Goal: Task Accomplishment & Management: Use online tool/utility

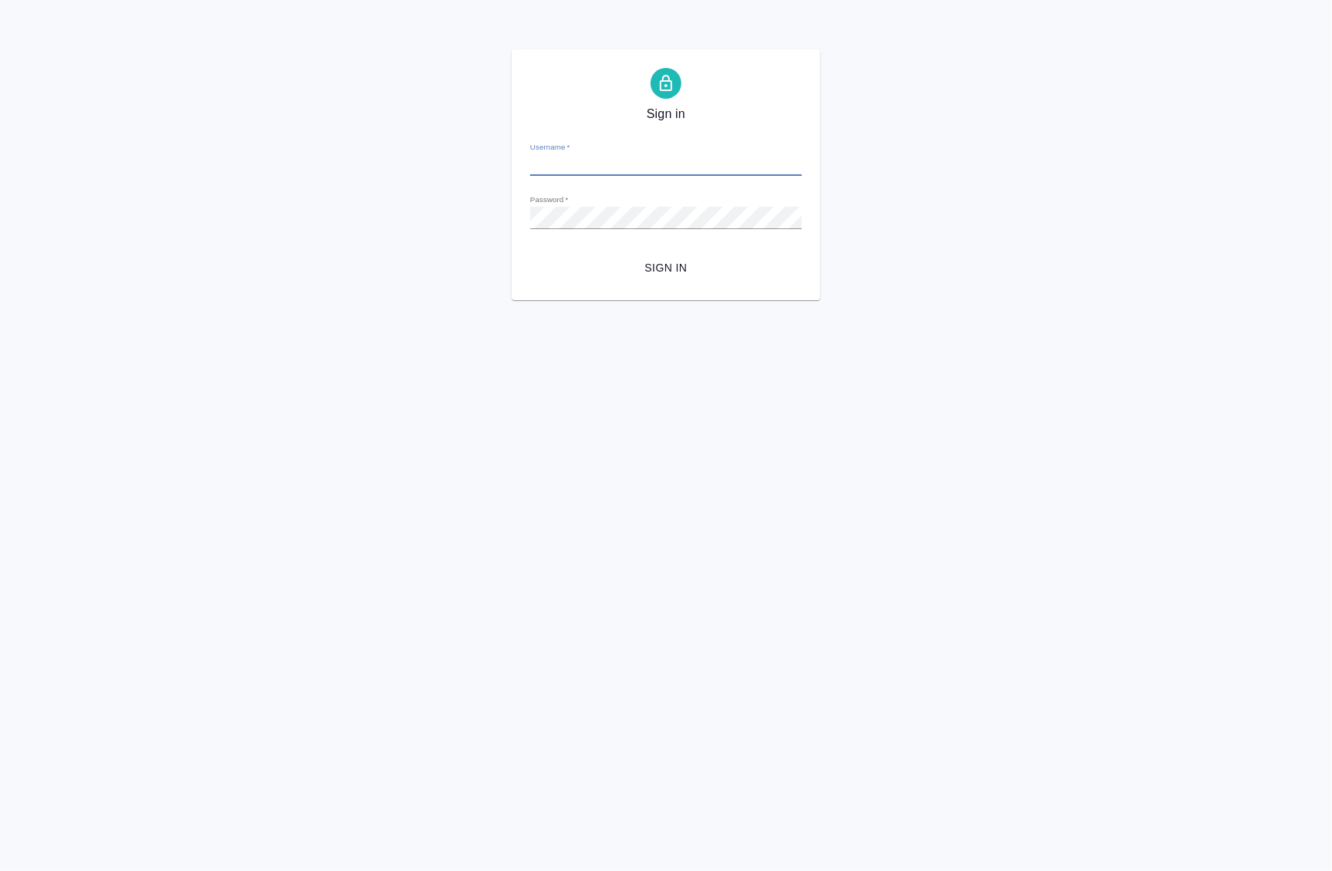
type input "[EMAIL_ADDRESS][DOMAIN_NAME]"
click at [678, 284] on div "Sign in Username   * a.badanyan@awatera.com Password   * urlPath   * /Work/689d…" at bounding box center [666, 174] width 309 height 251
click at [682, 269] on span "Sign in" at bounding box center [666, 268] width 247 height 19
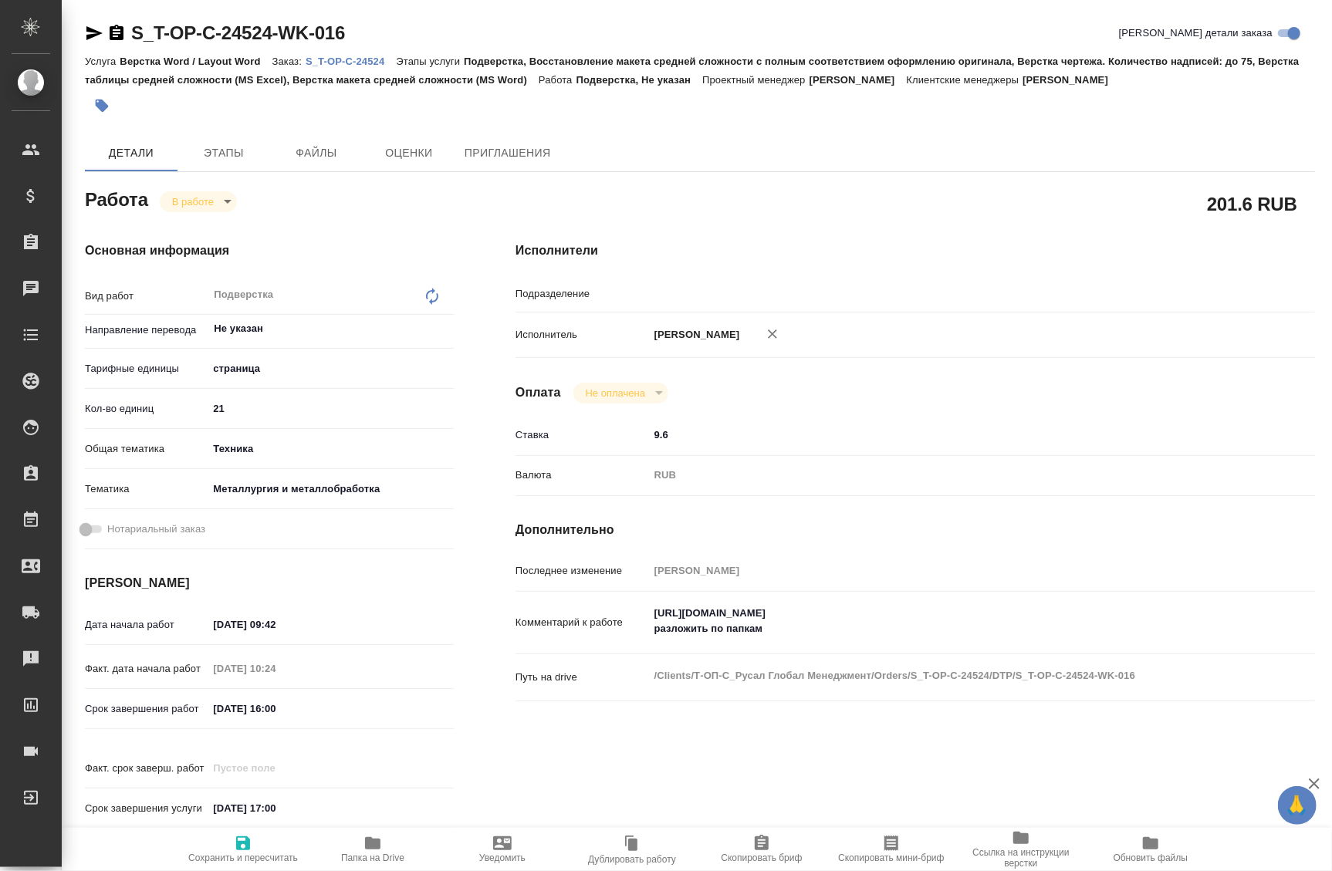
type textarea "x"
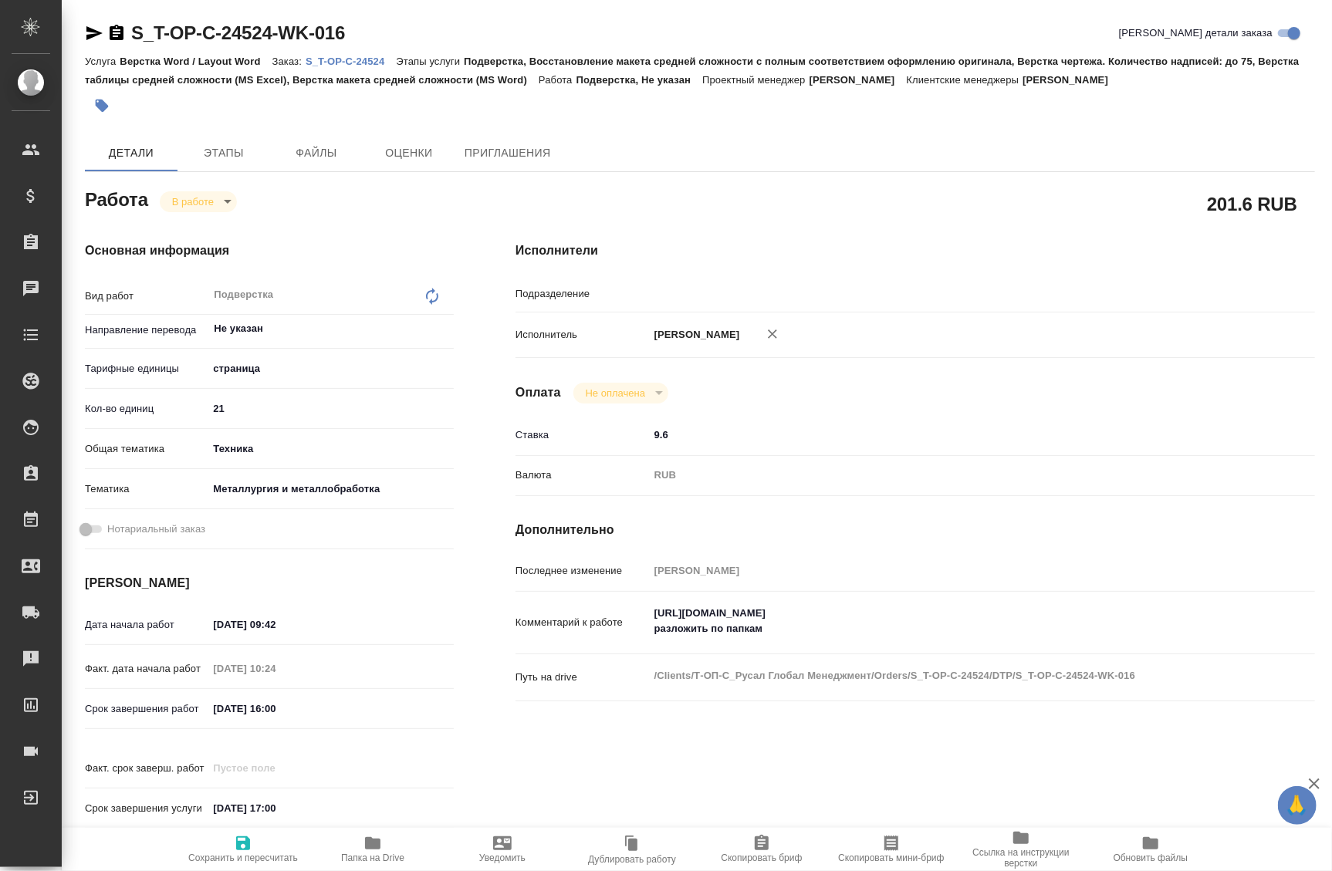
type textarea "x"
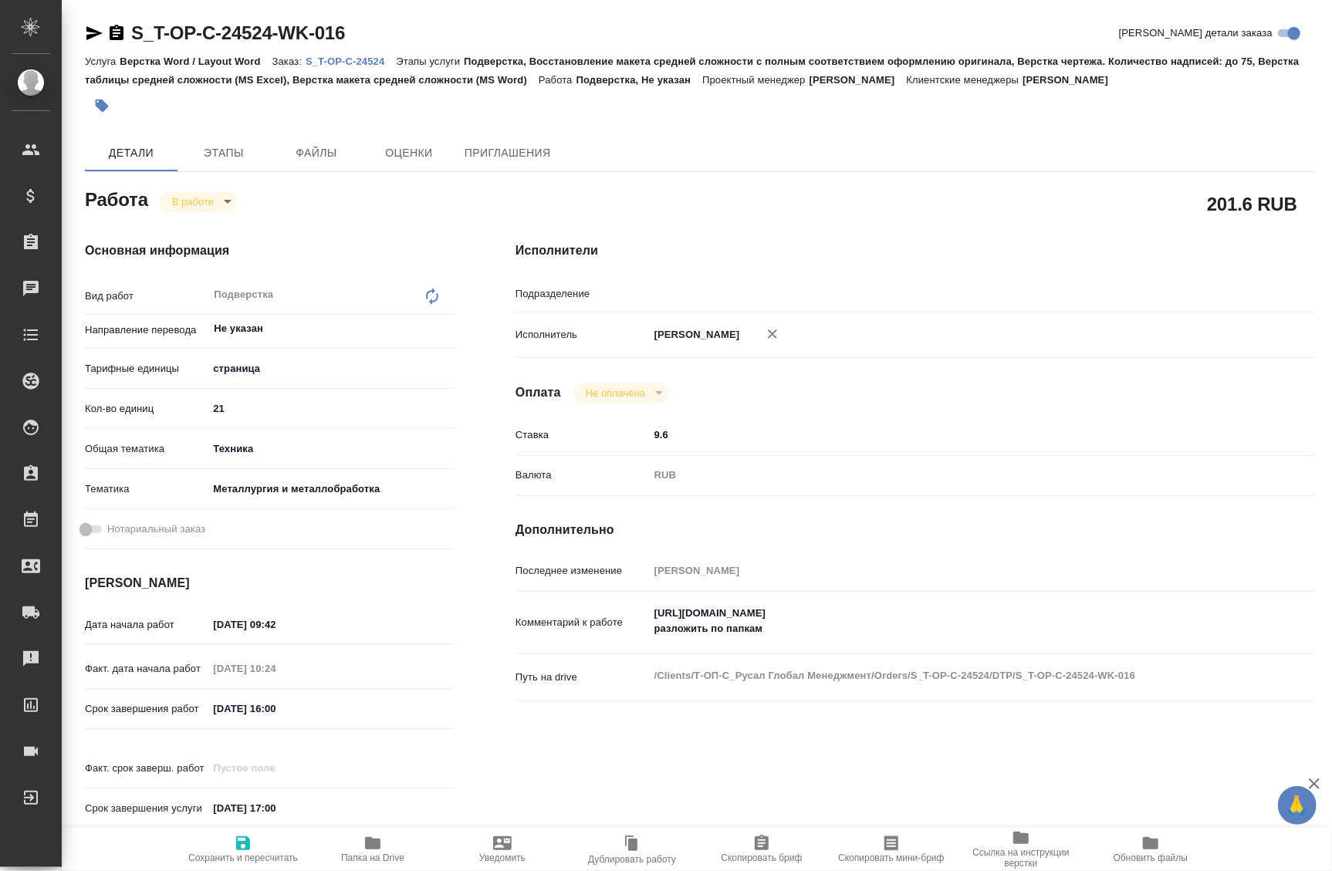
type input "DTPspecialists"
type textarea "x"
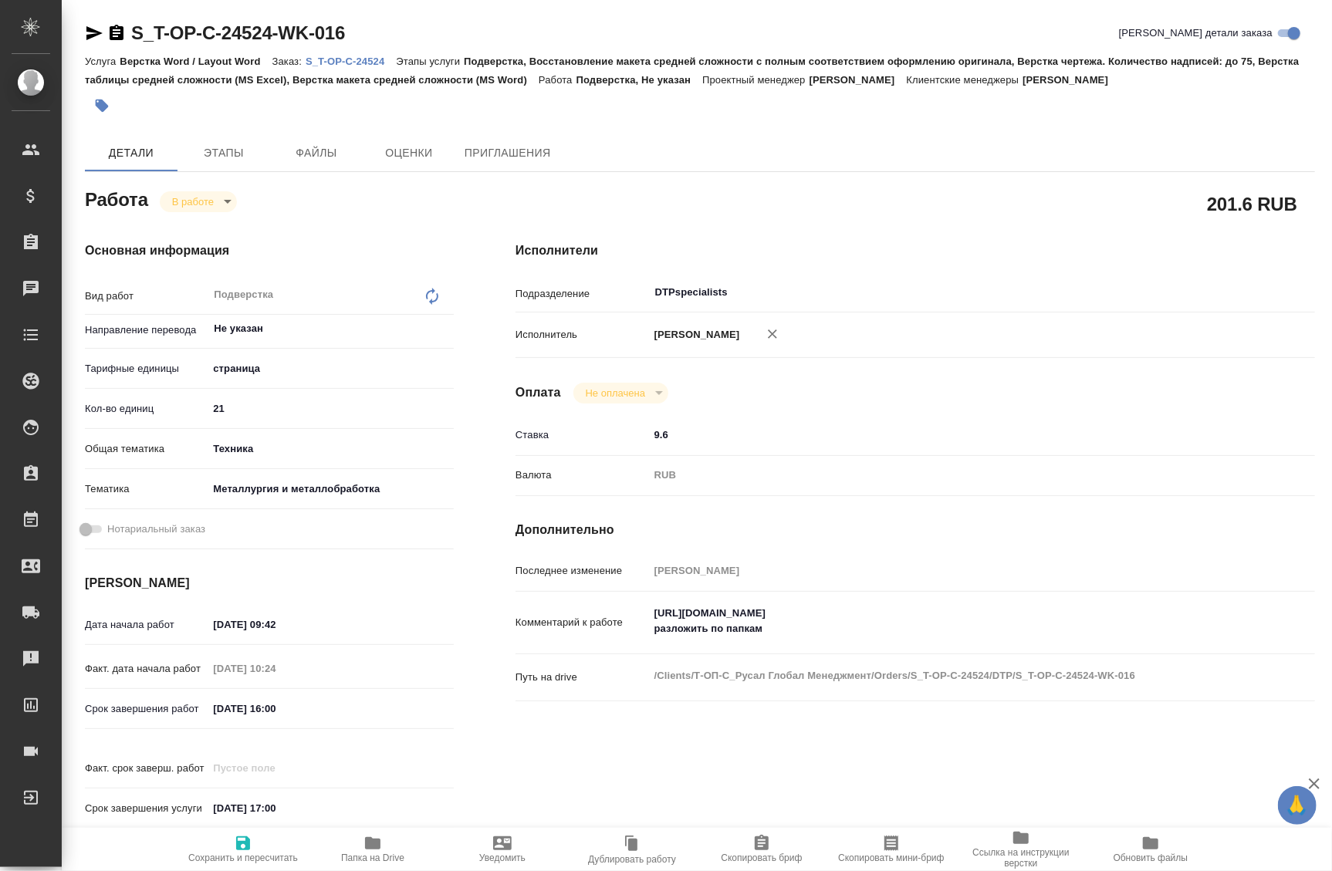
type textarea "x"
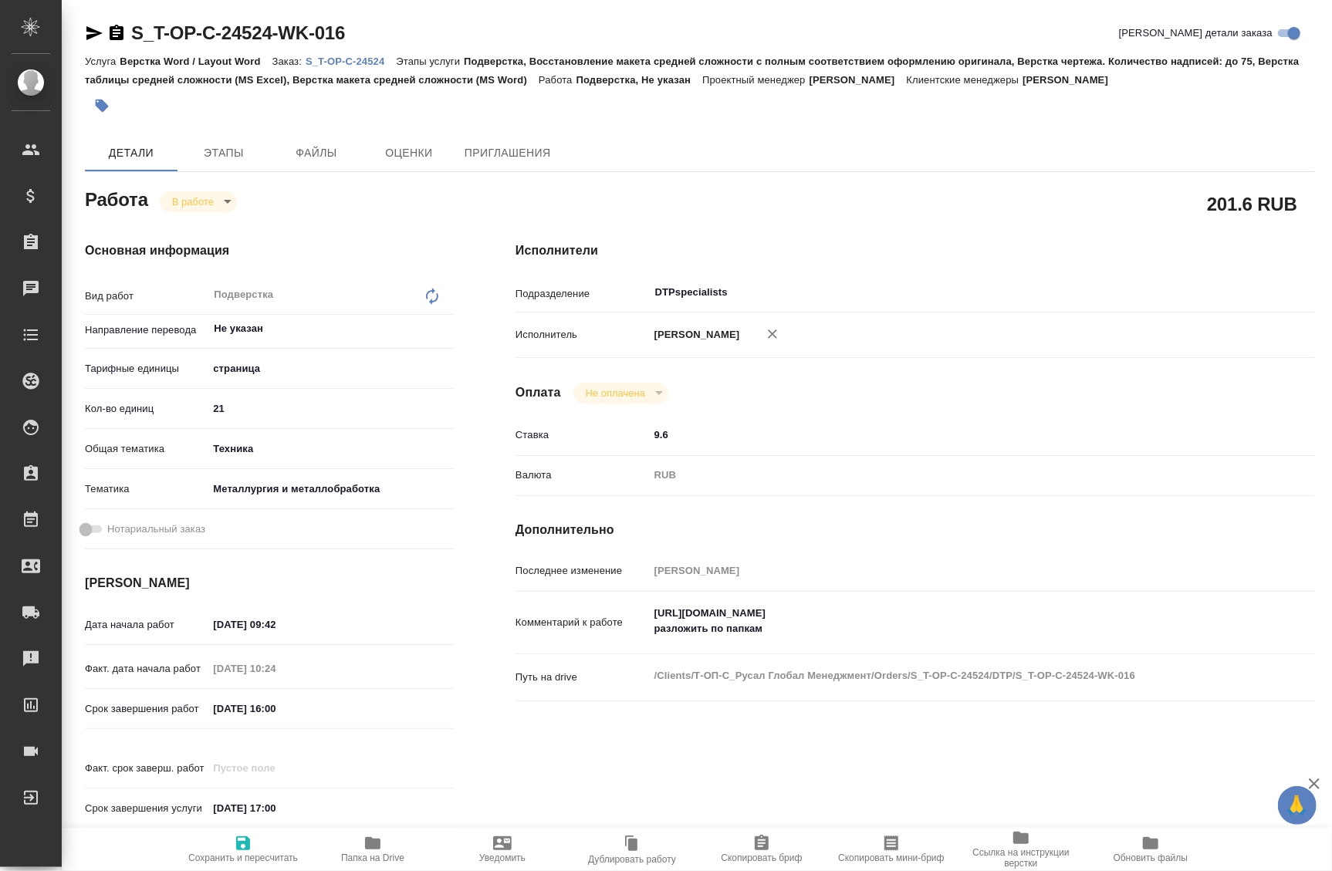
type textarea "x"
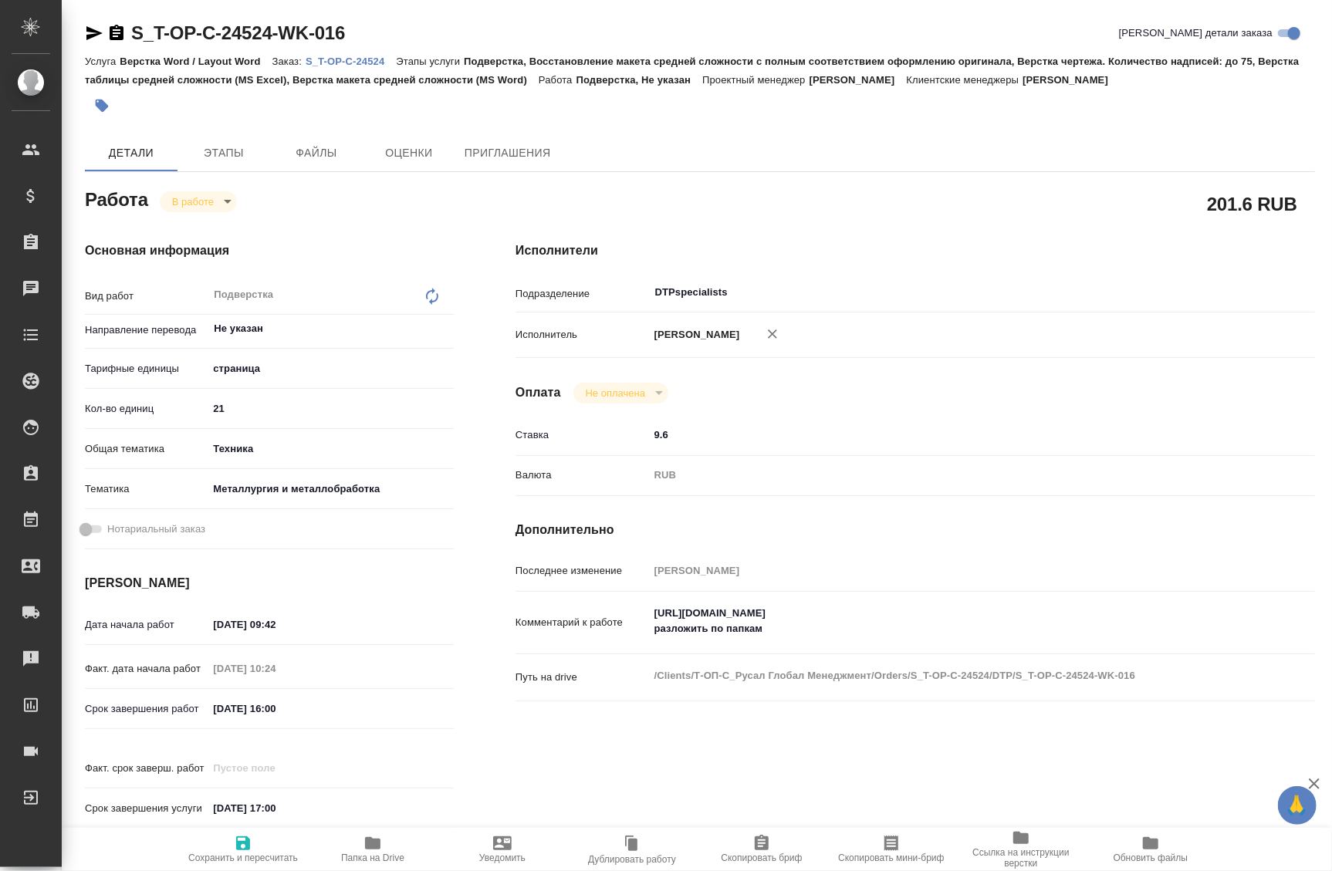
type textarea "x"
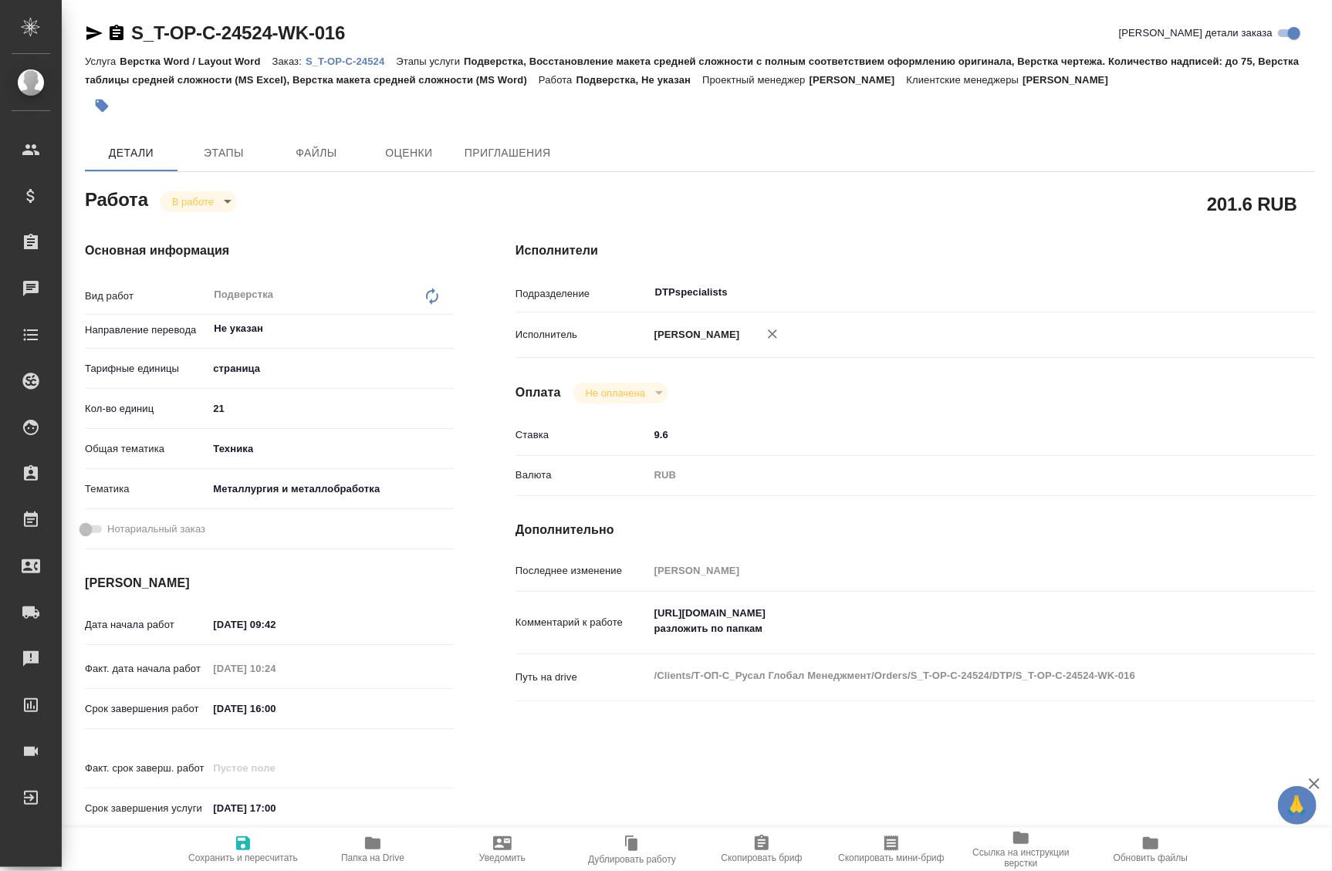
type textarea "x"
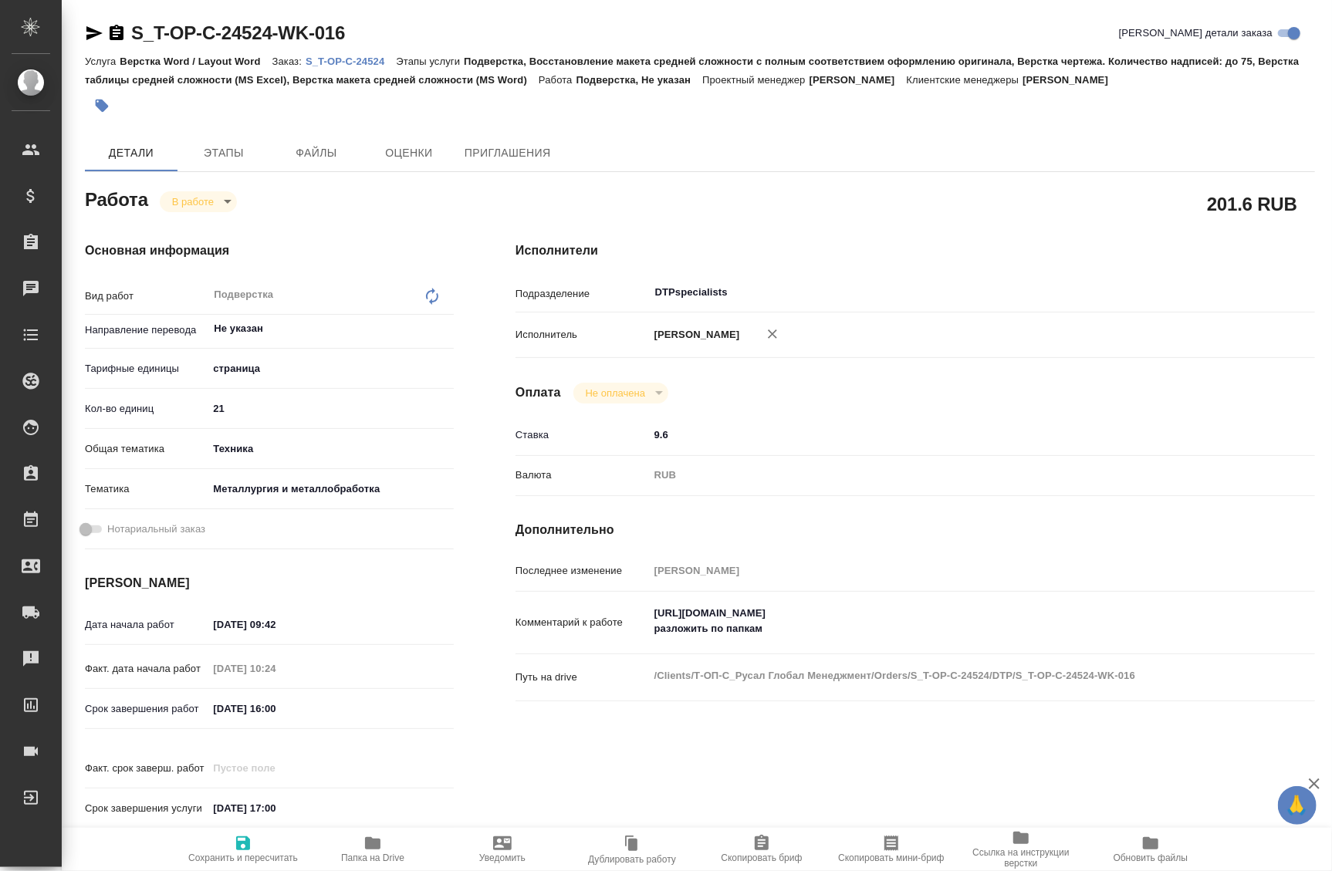
type textarea "x"
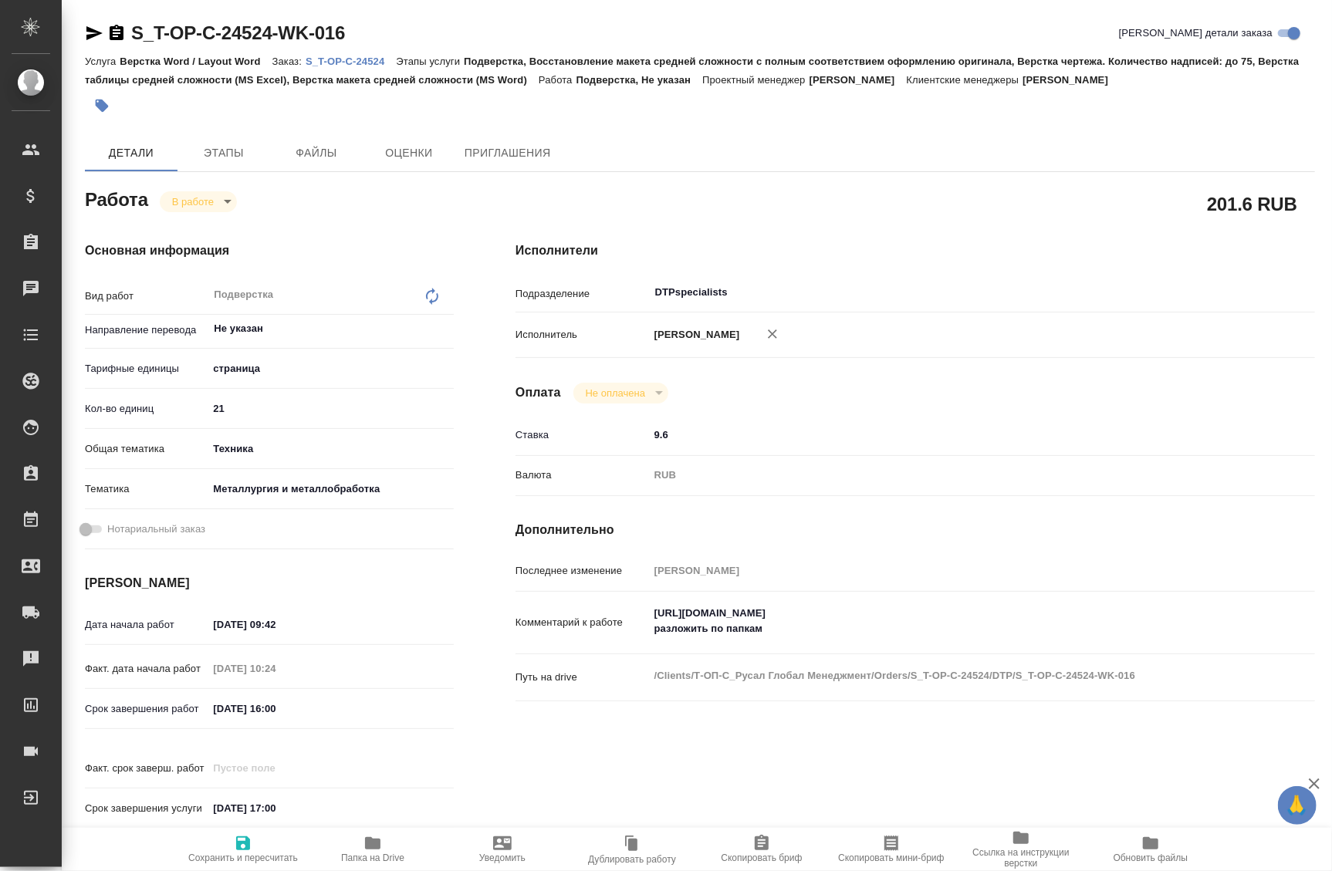
type textarea "x"
click at [364, 54] on link "S_T-OP-C-24524" at bounding box center [351, 60] width 90 height 13
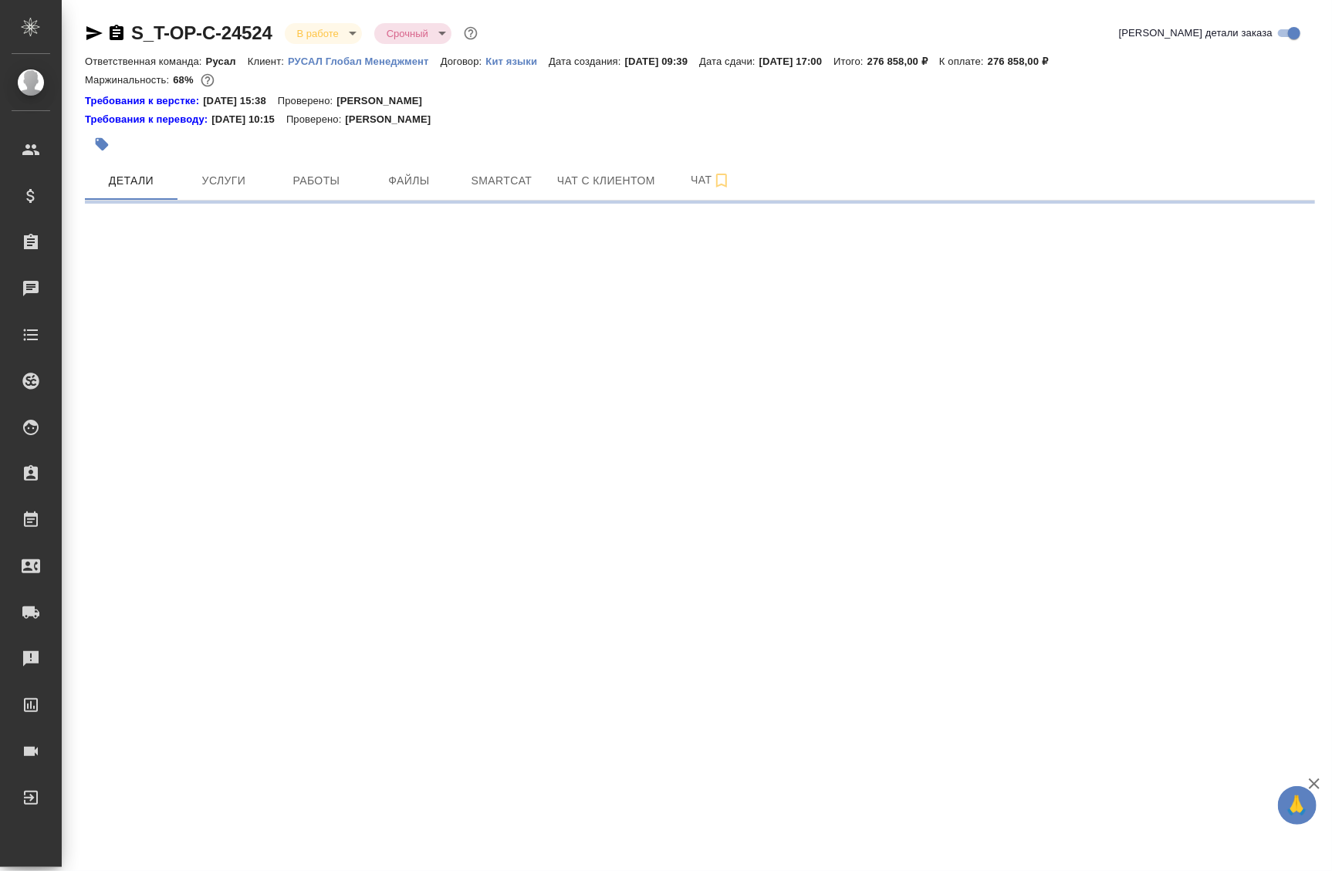
select select "RU"
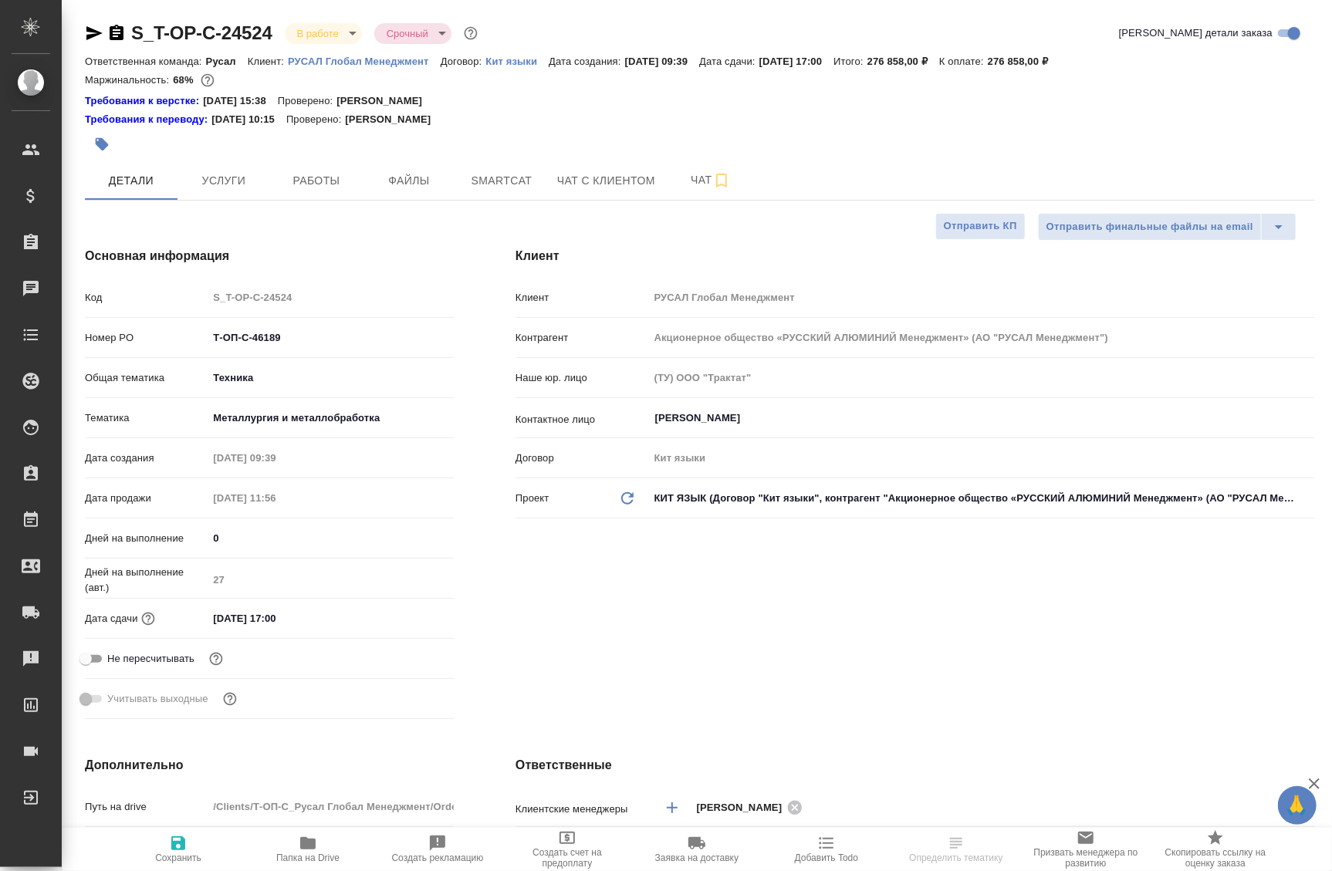
type textarea "x"
type input "[PERSON_NAME]"
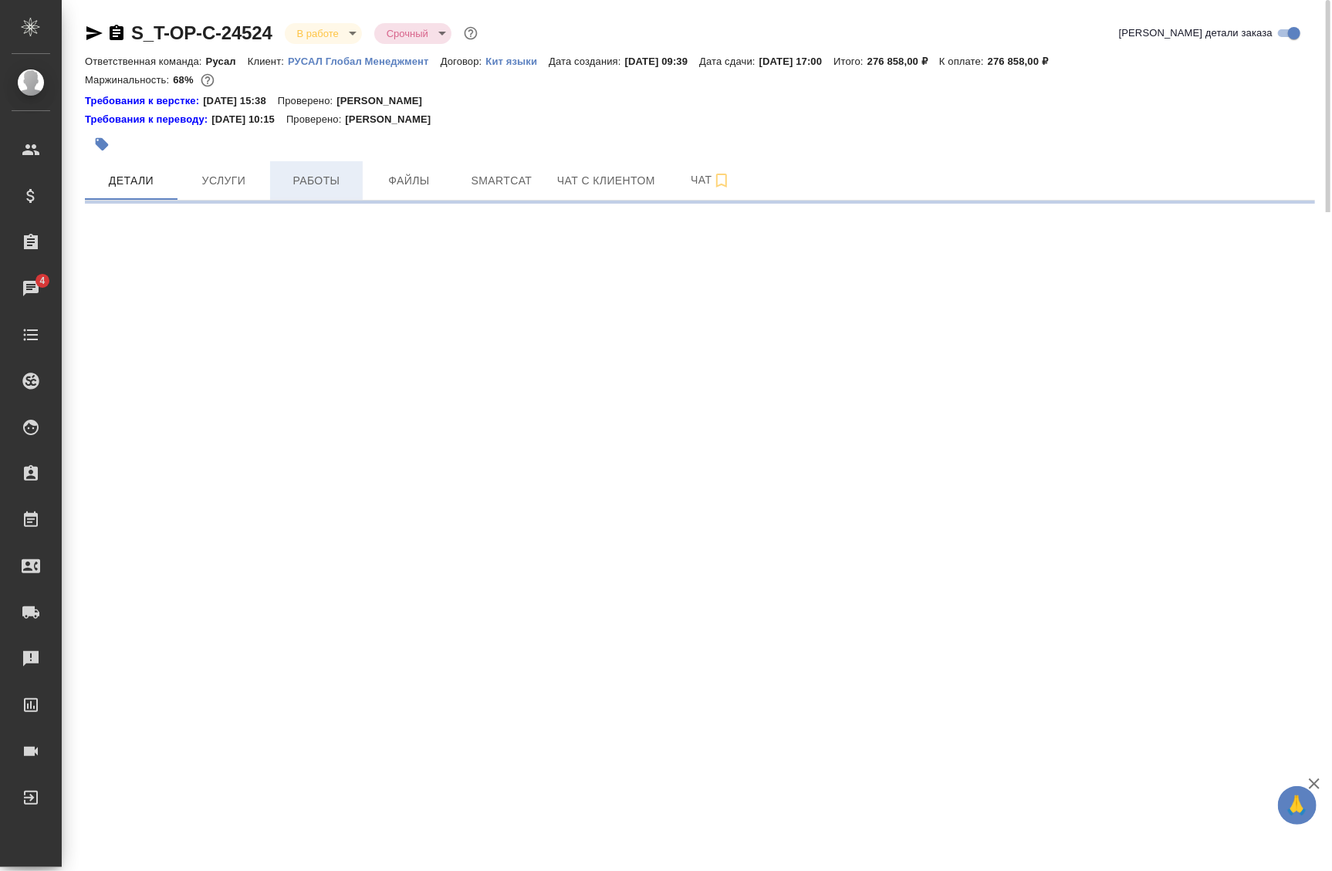
select select "RU"
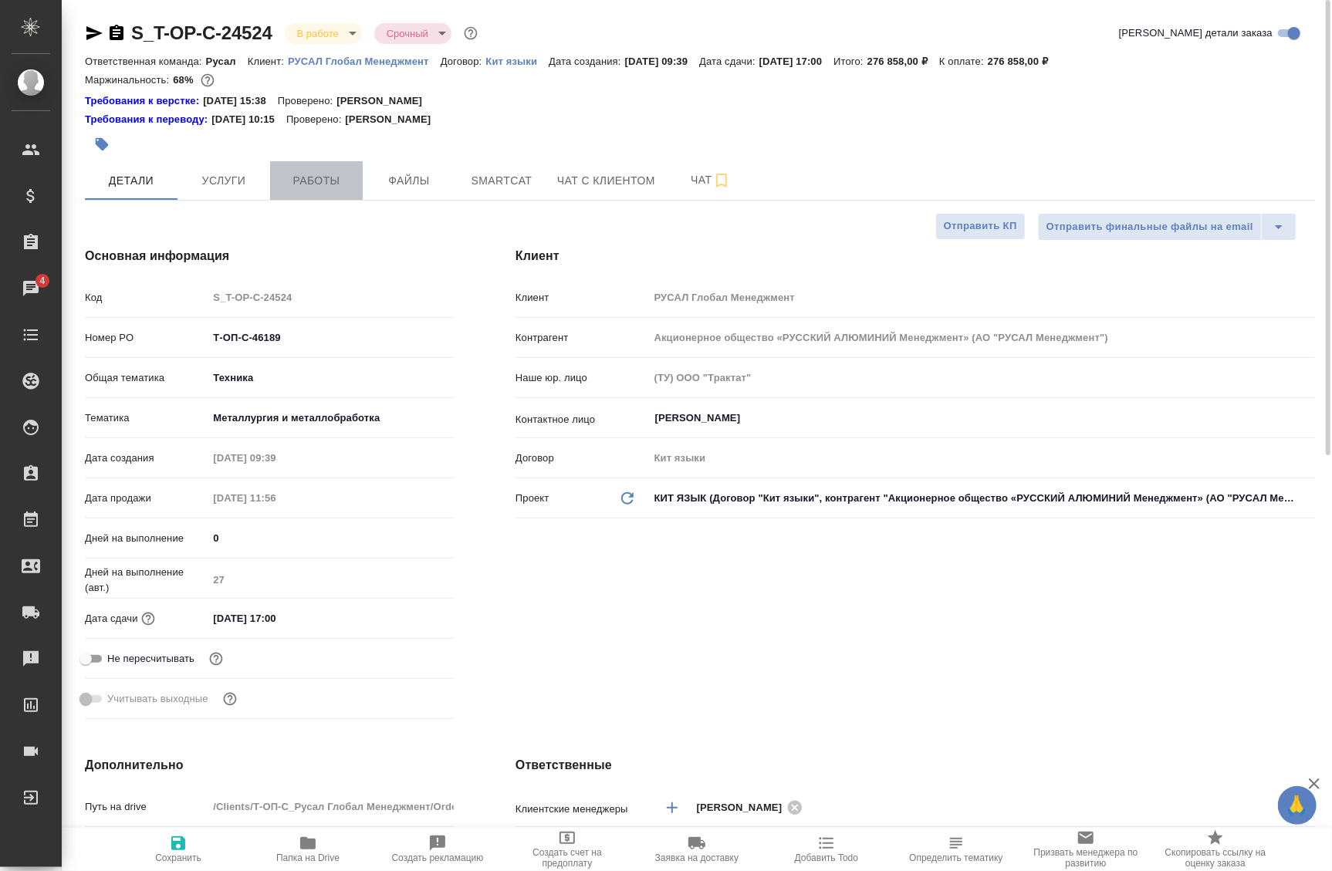
click at [328, 177] on span "Работы" at bounding box center [316, 180] width 74 height 19
type textarea "x"
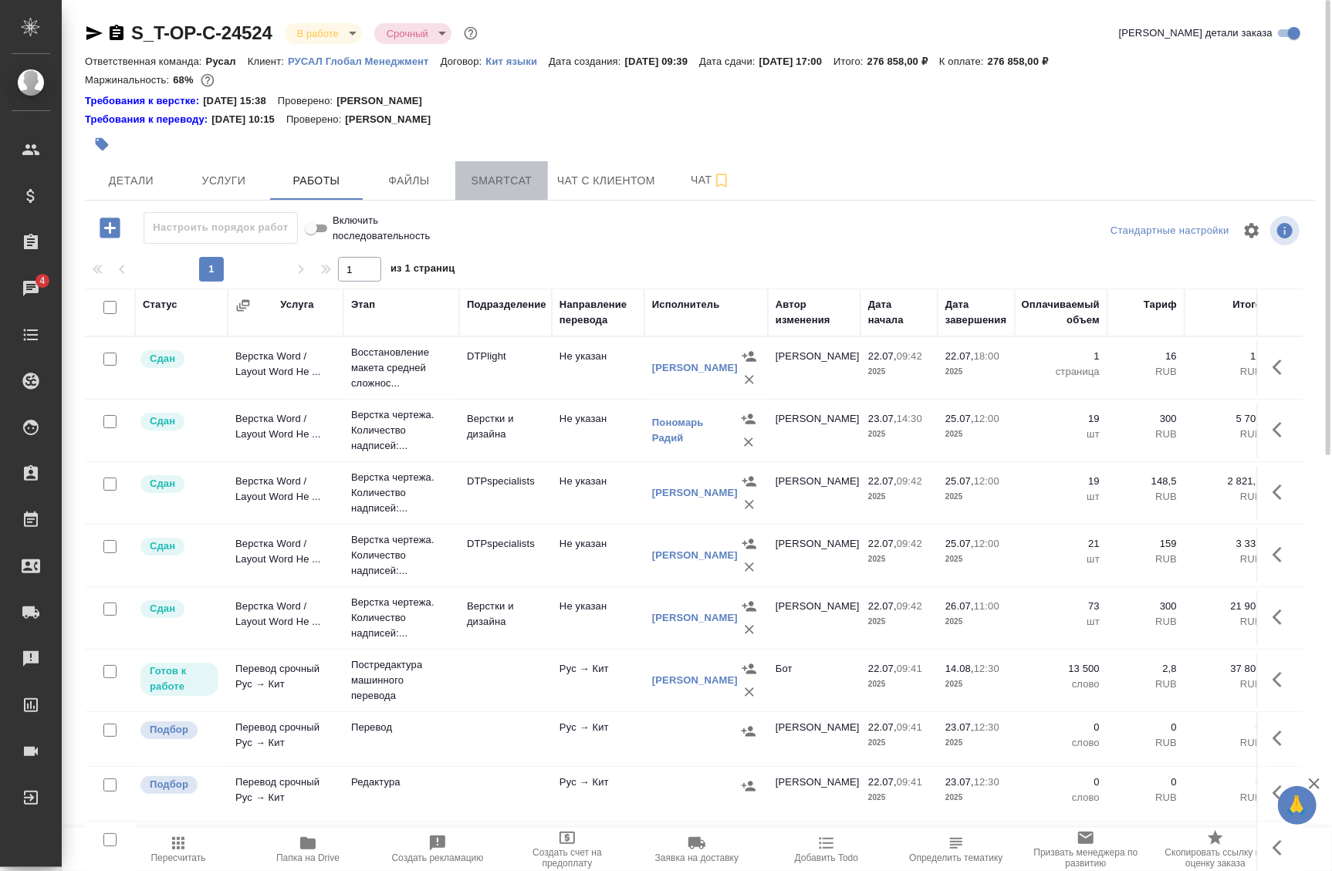
click at [521, 173] on span "Smartcat" at bounding box center [502, 180] width 74 height 19
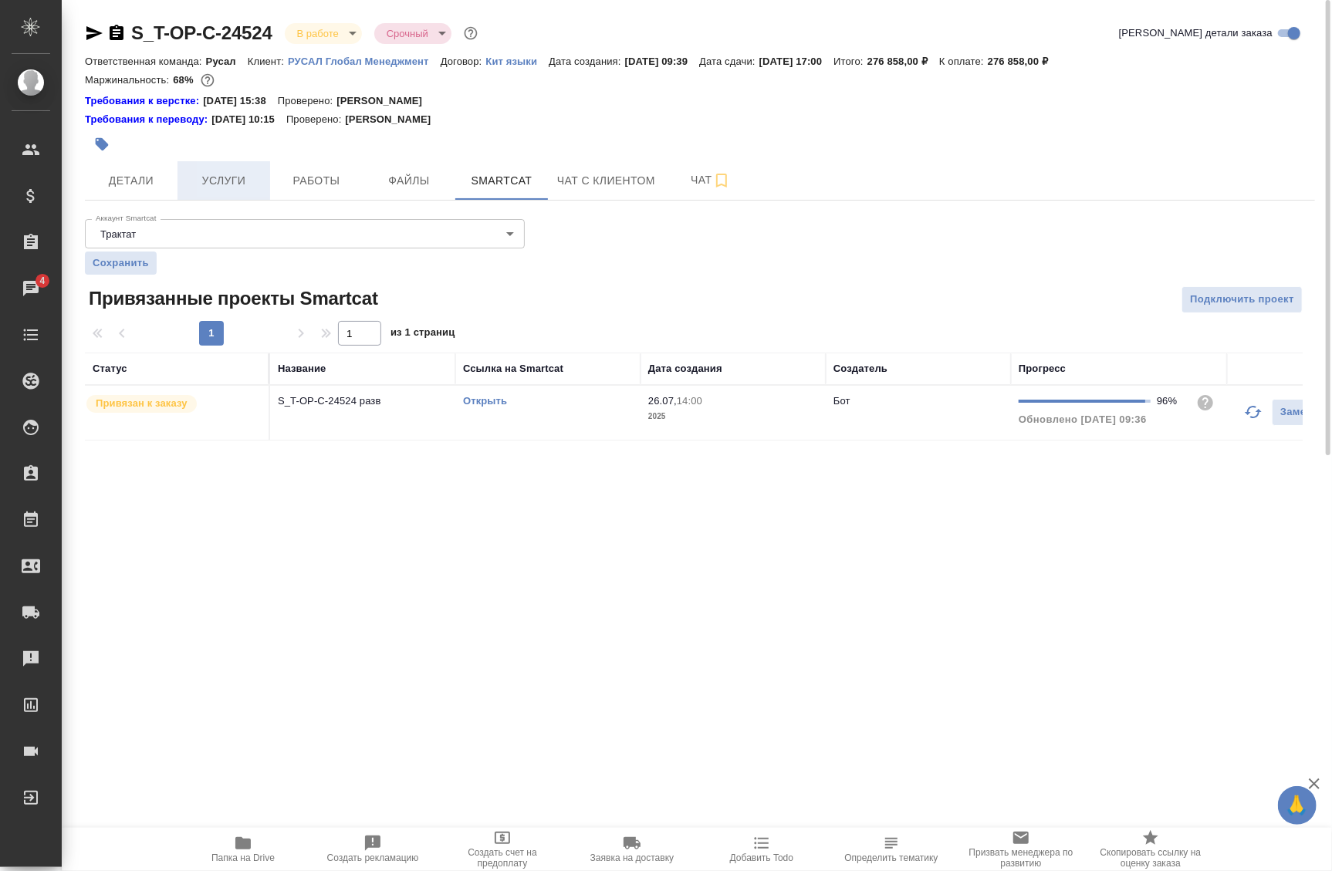
click at [205, 167] on button "Услуги" at bounding box center [224, 180] width 93 height 39
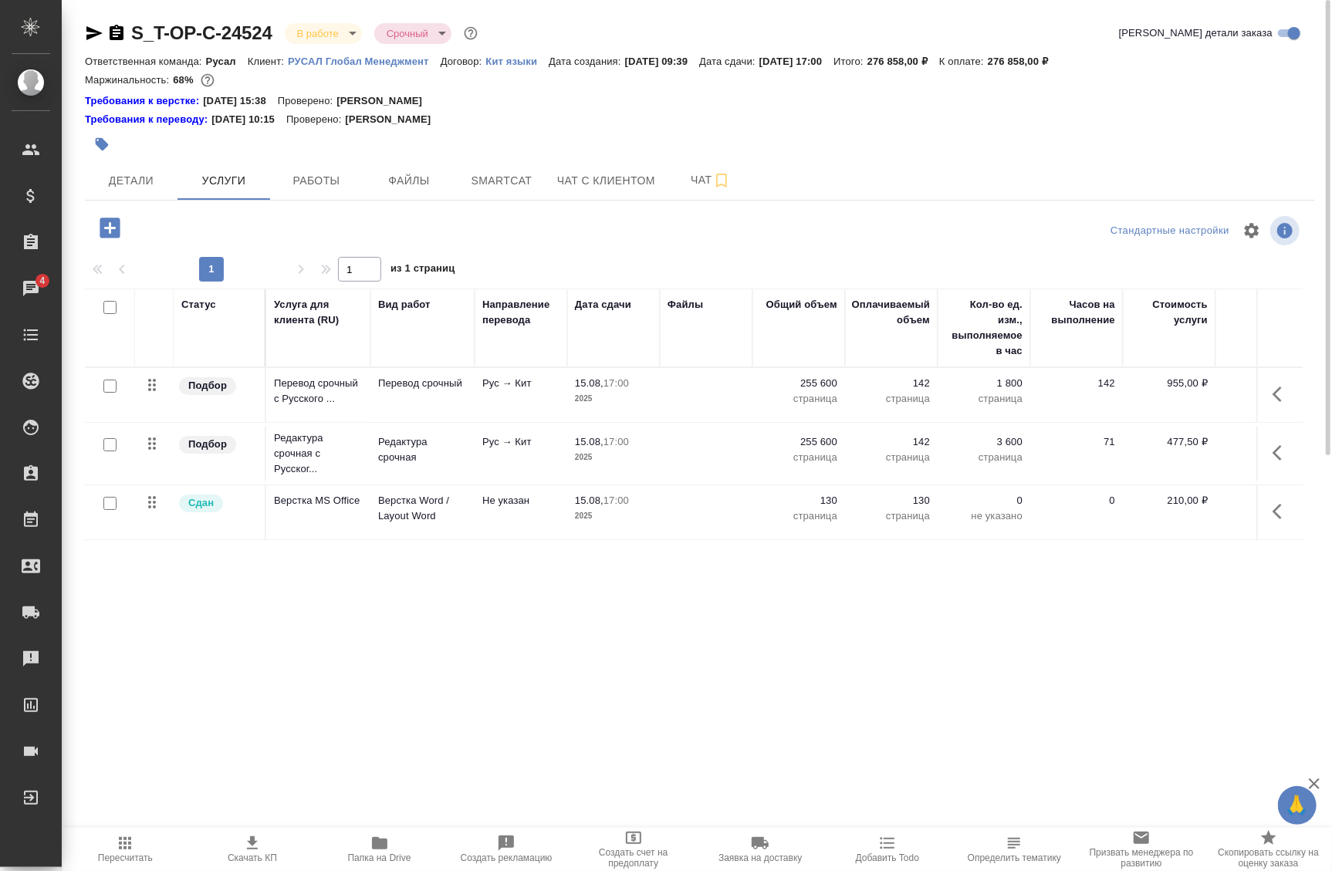
scroll to position [140, 0]
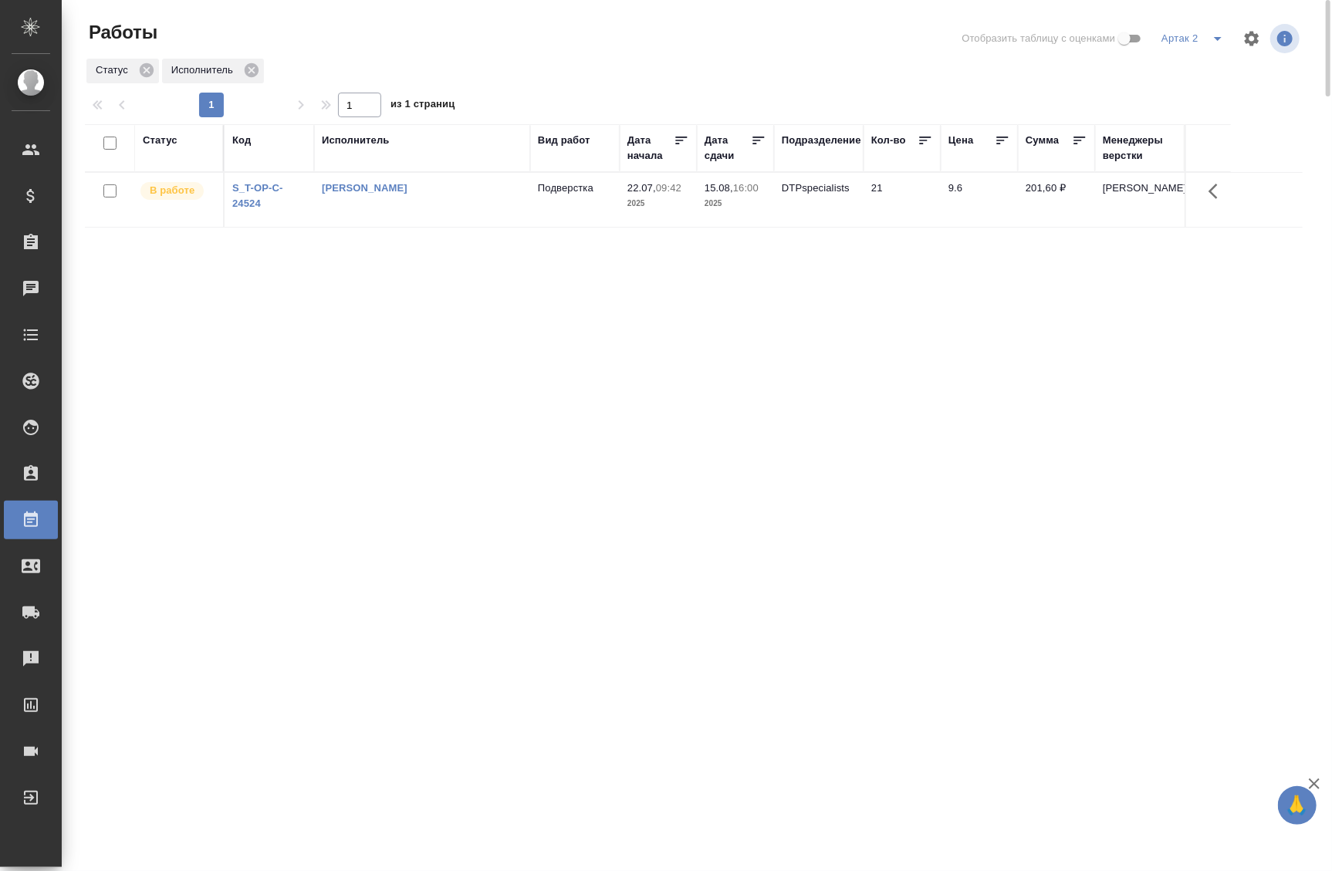
click at [372, 220] on td "[PERSON_NAME]" at bounding box center [422, 200] width 216 height 54
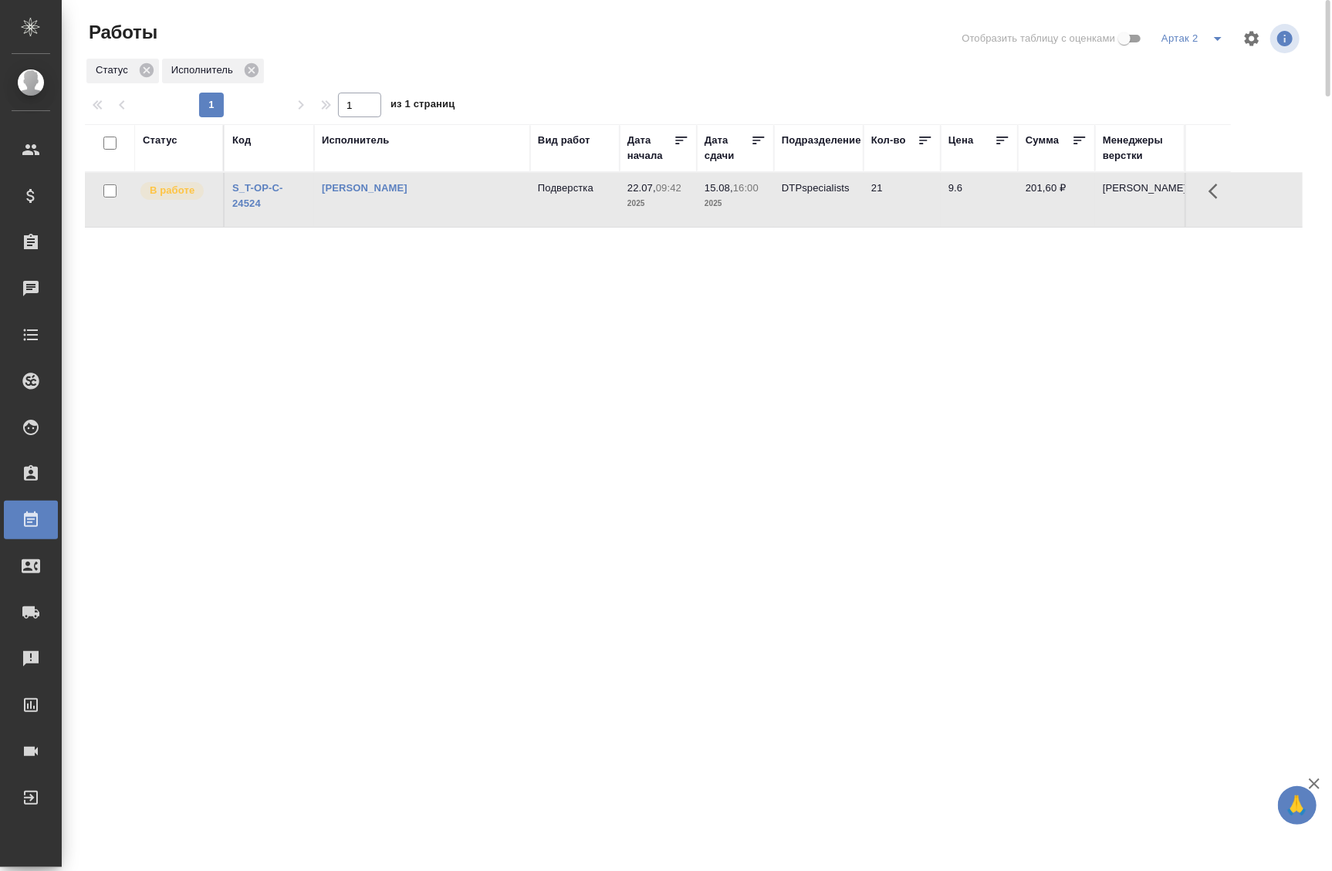
click at [378, 216] on td "Баданян Артак Мхитарович" at bounding box center [422, 200] width 216 height 54
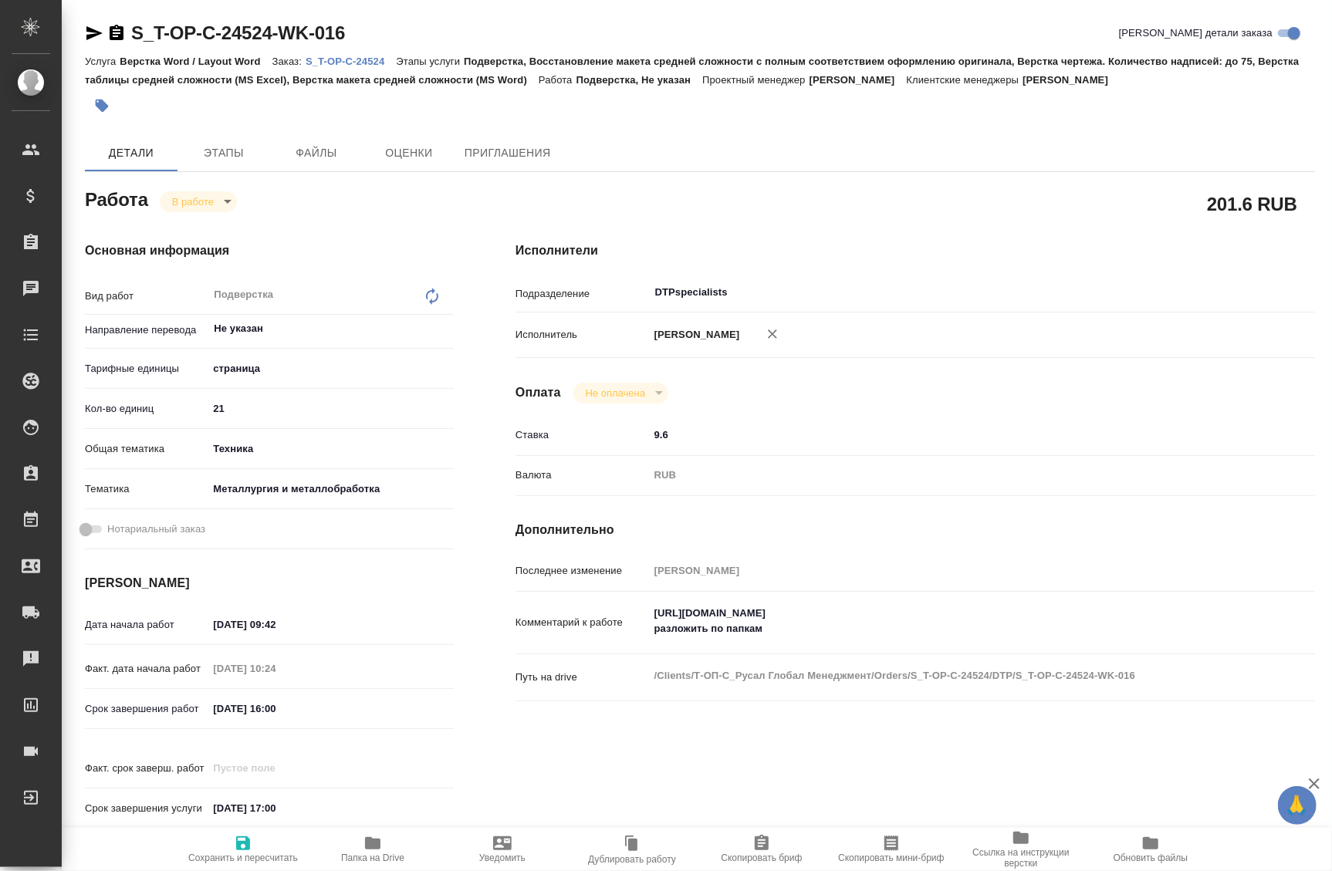
type textarea "x"
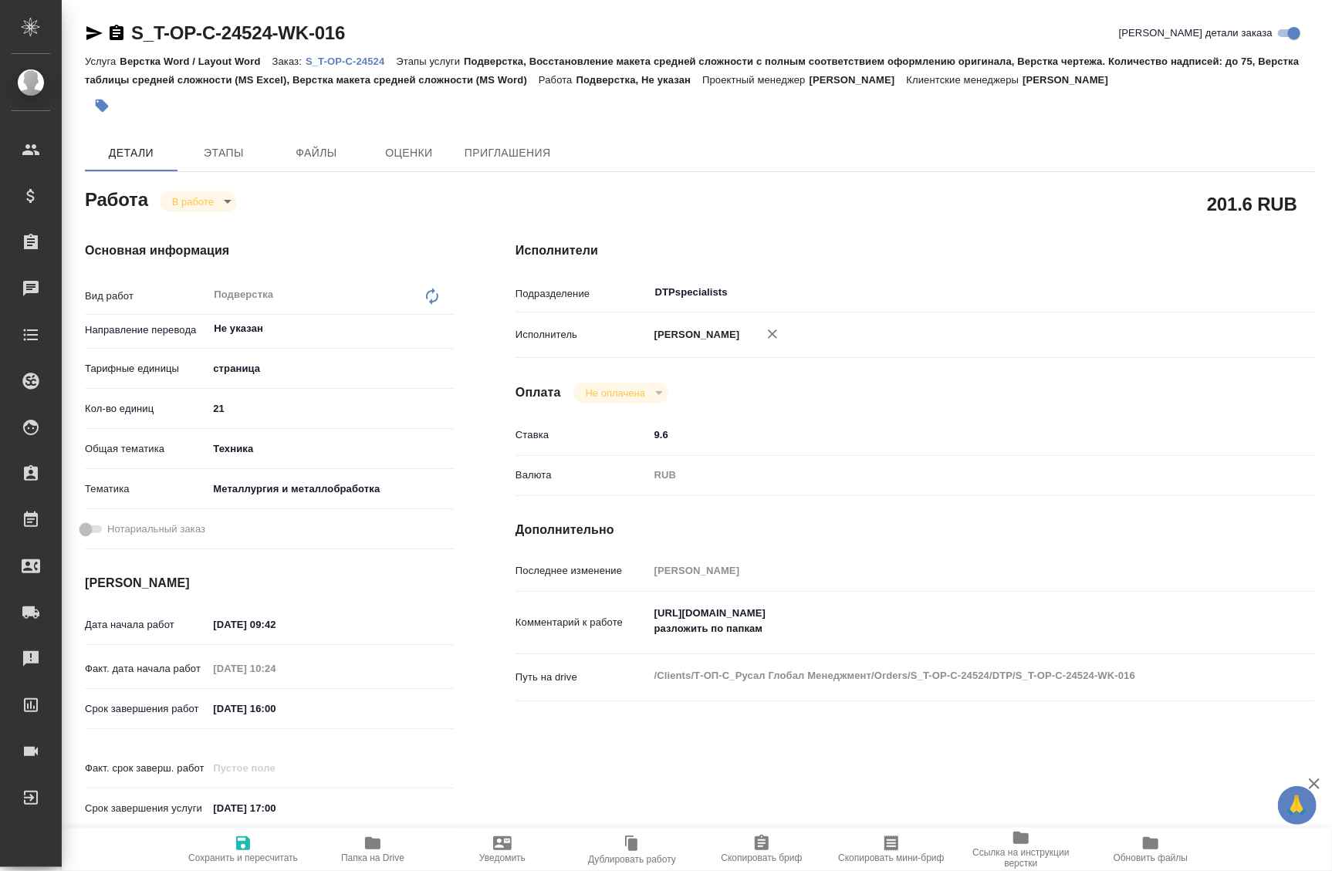
type textarea "x"
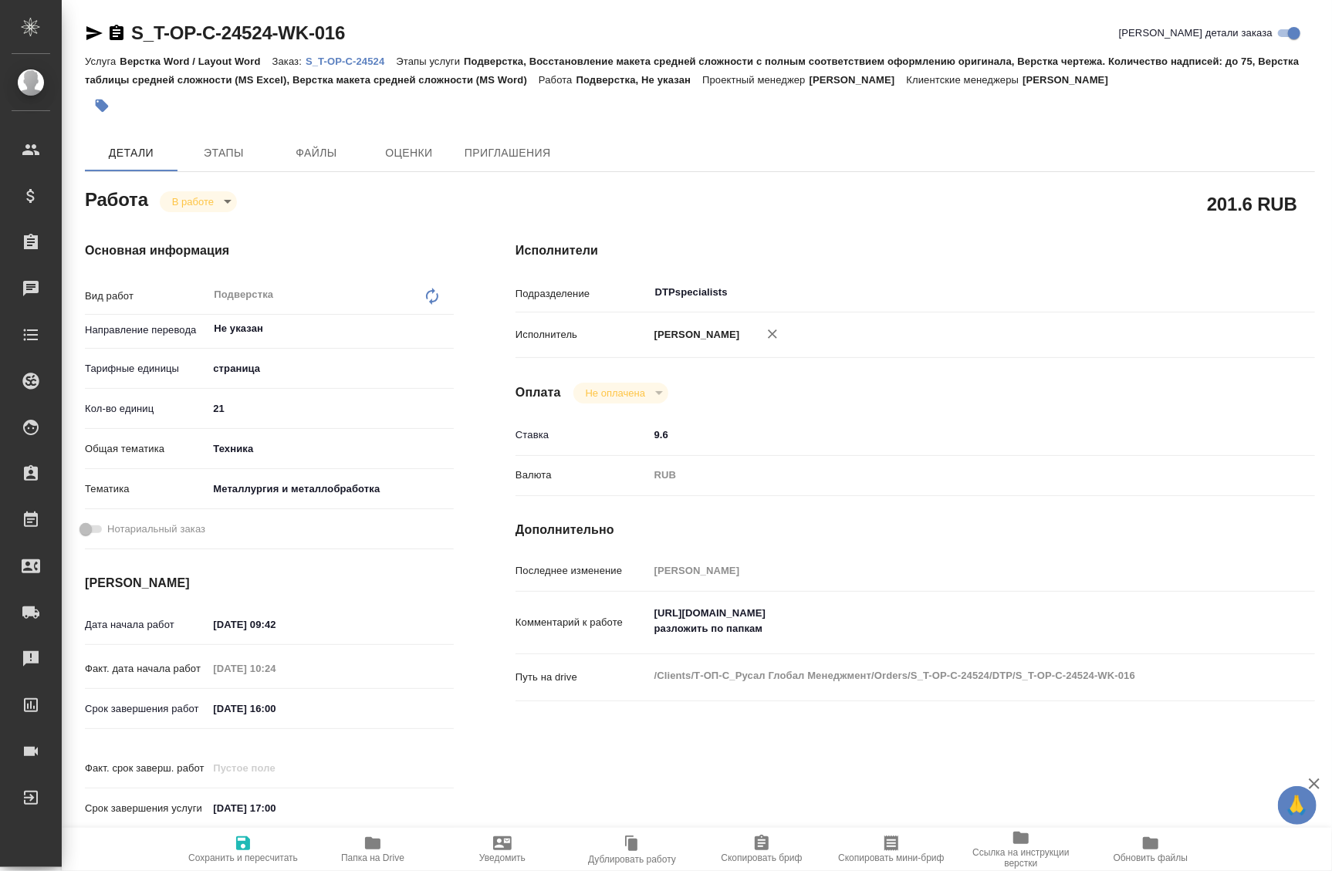
type textarea "x"
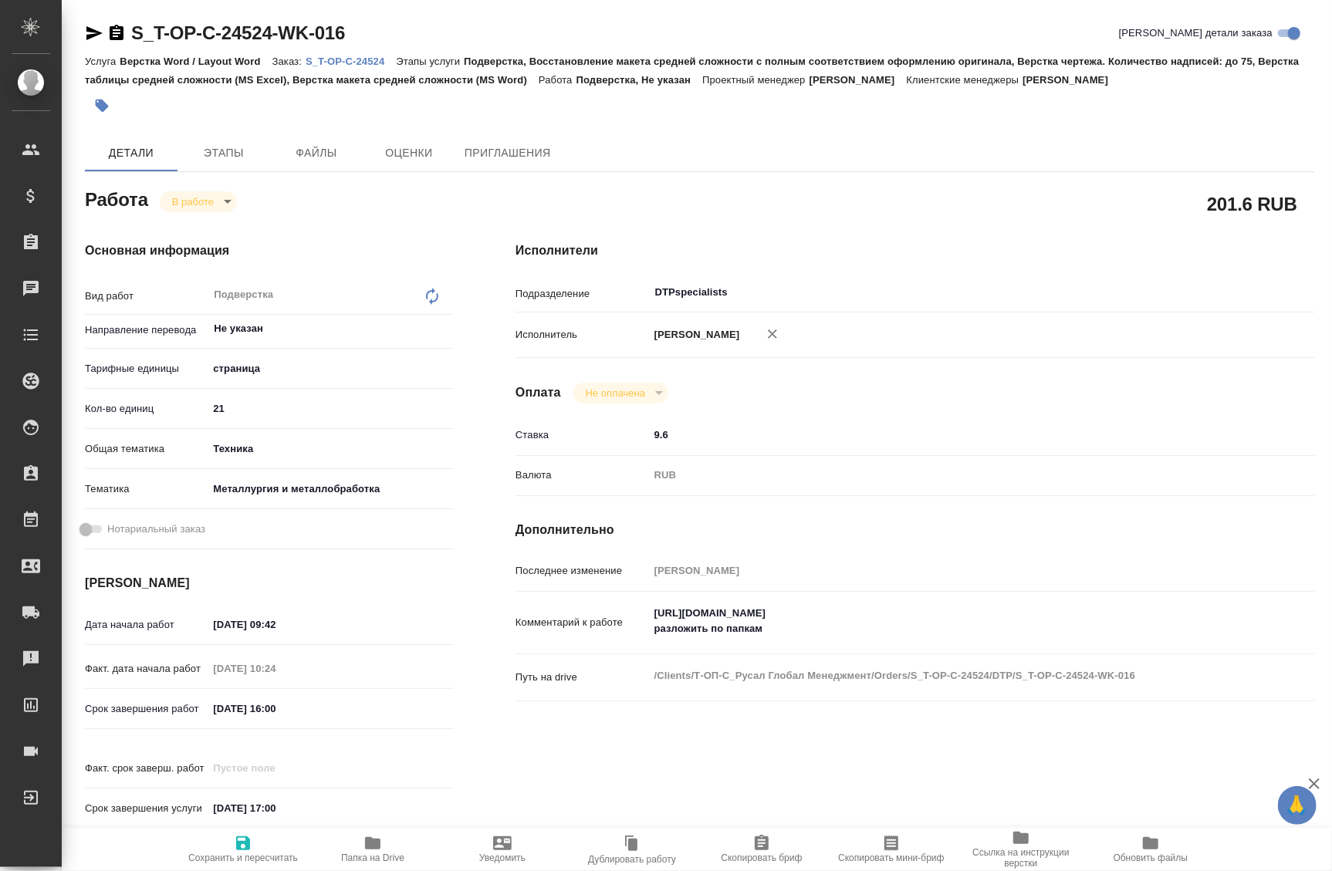
type textarea "x"
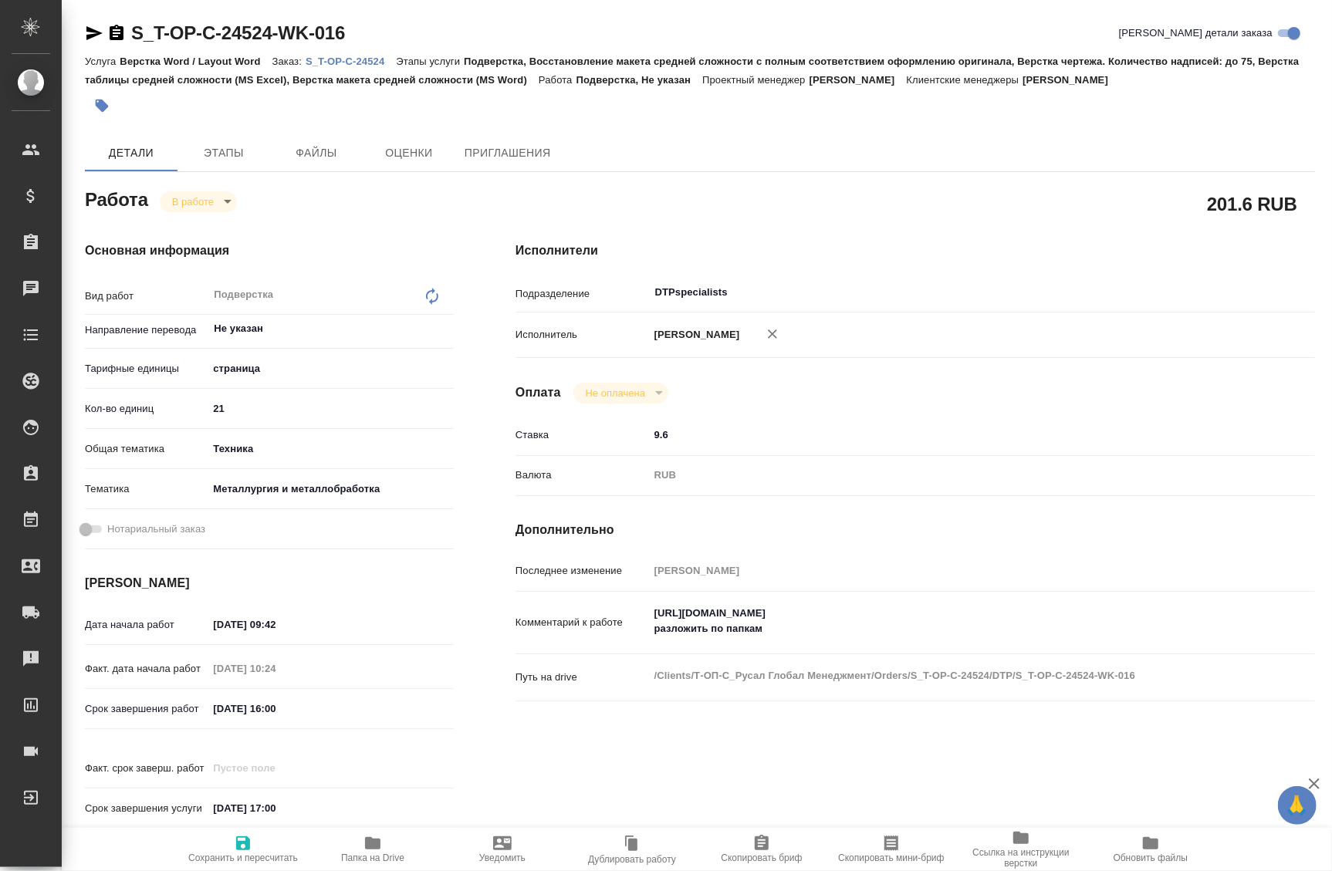
scroll to position [69, 0]
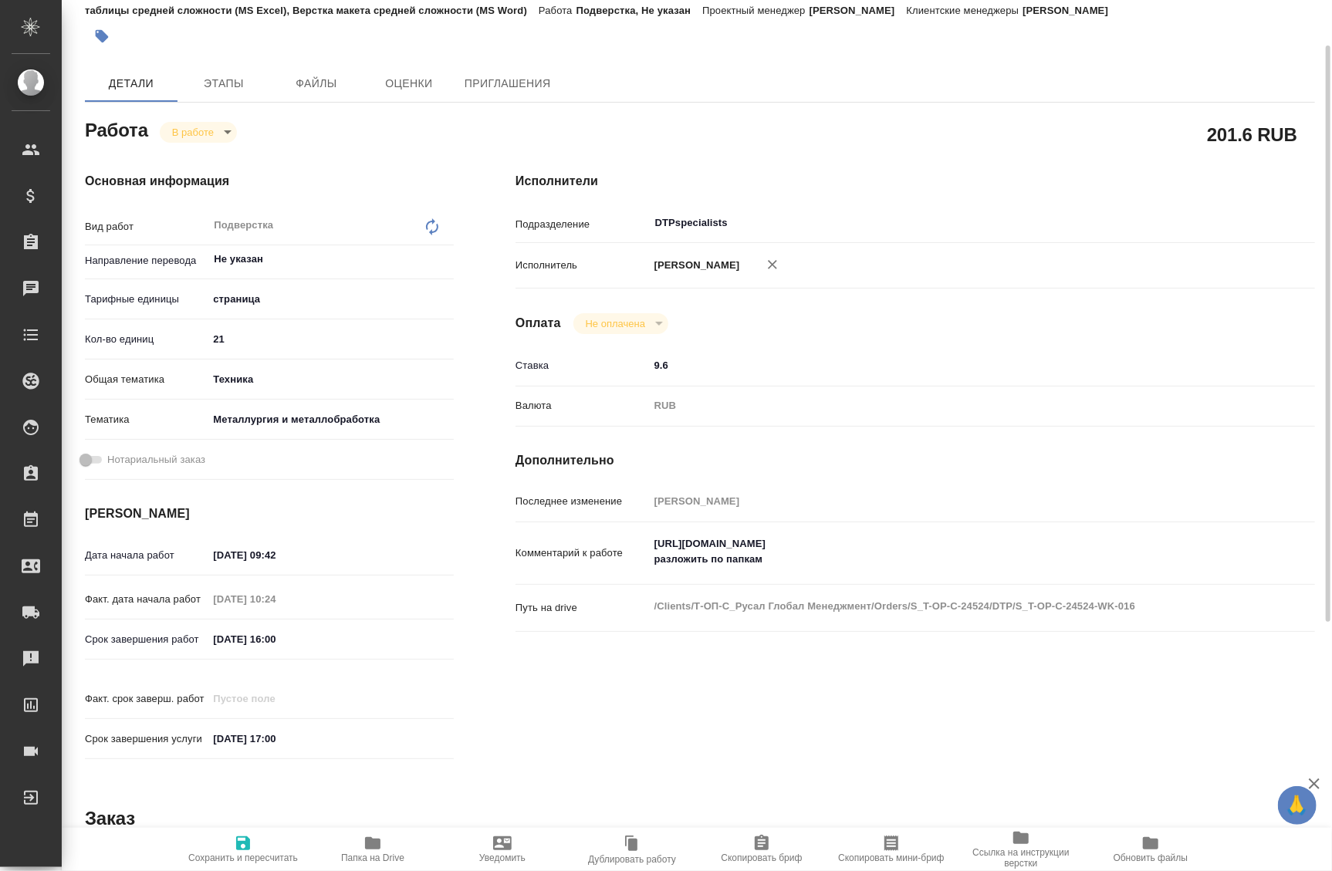
type textarea "x"
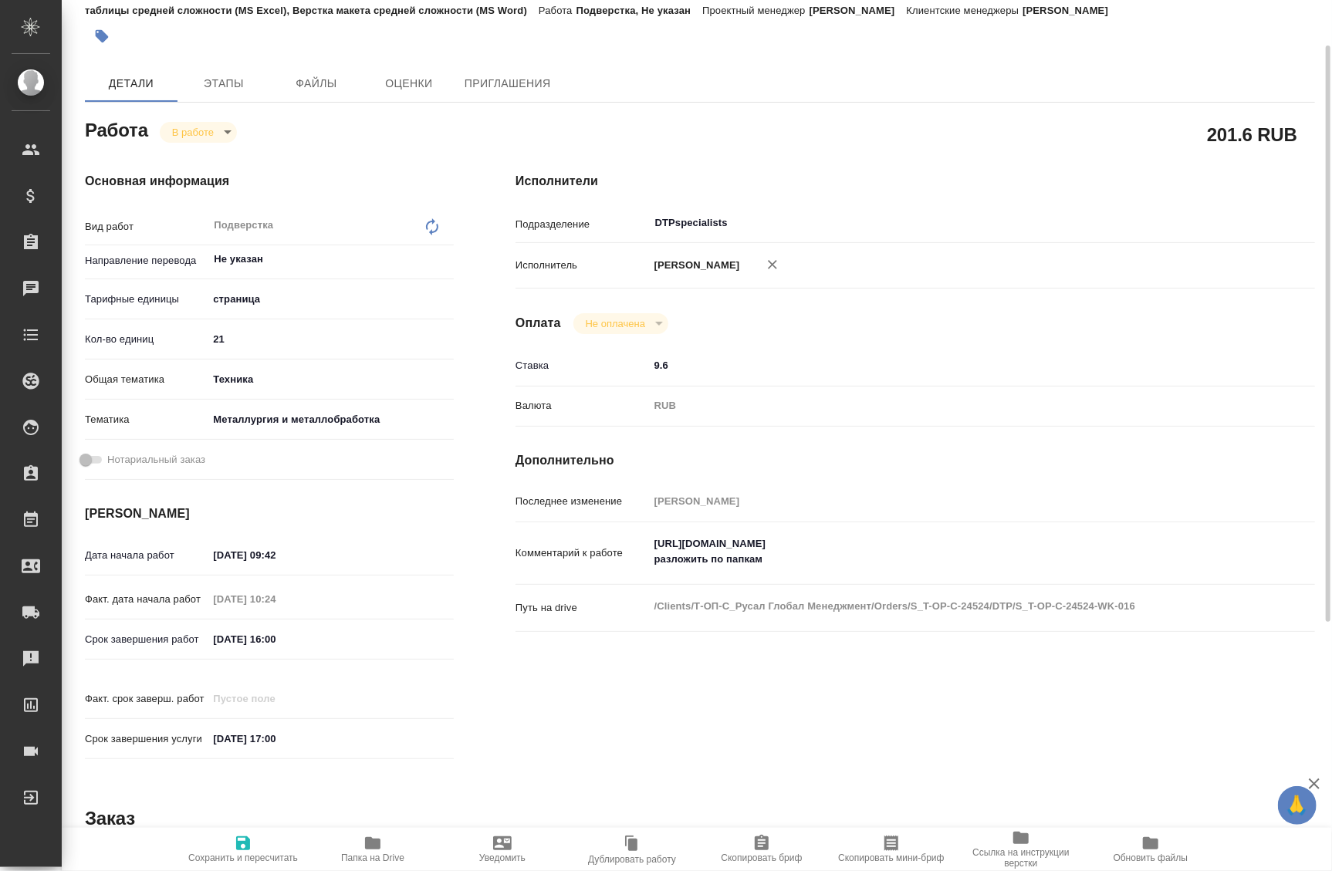
type textarea "x"
